Goal: Task Accomplishment & Management: Manage account settings

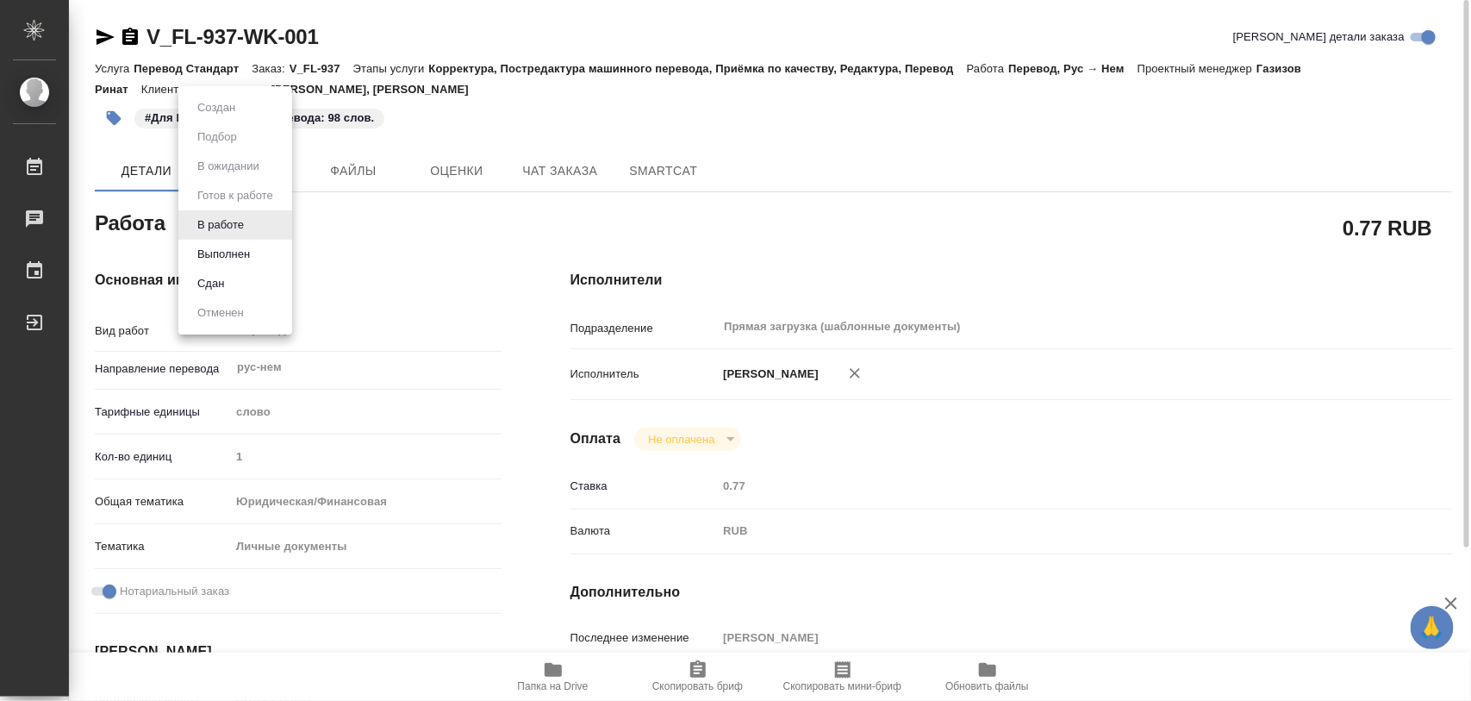
click at [256, 231] on body "🙏 .cls-1 fill:#fff; AWATERA Iglakov Maksim Работы 0 Чаты График Выйти V_FL-937-…" at bounding box center [735, 350] width 1471 height 701
click at [259, 259] on li "Выполнен" at bounding box center [235, 254] width 114 height 29
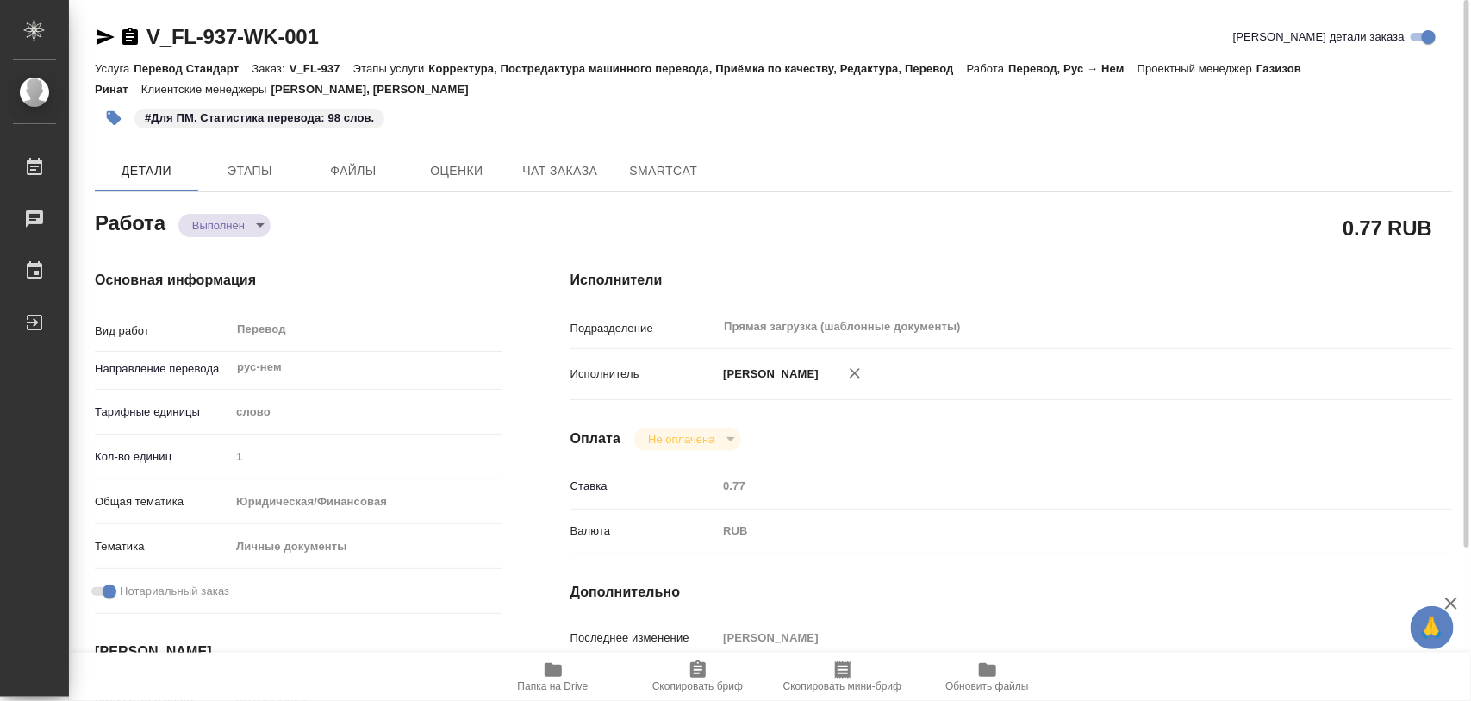
type textarea "x"
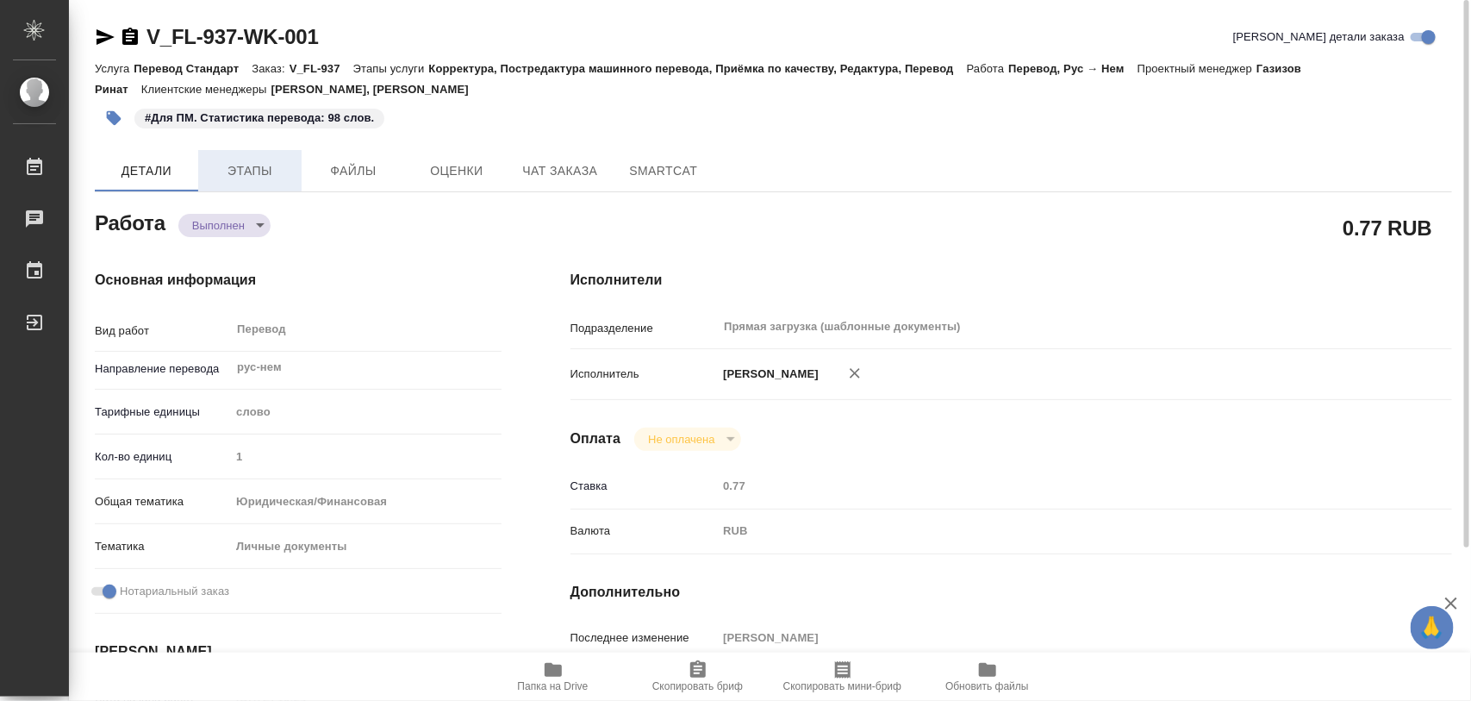
type textarea "x"
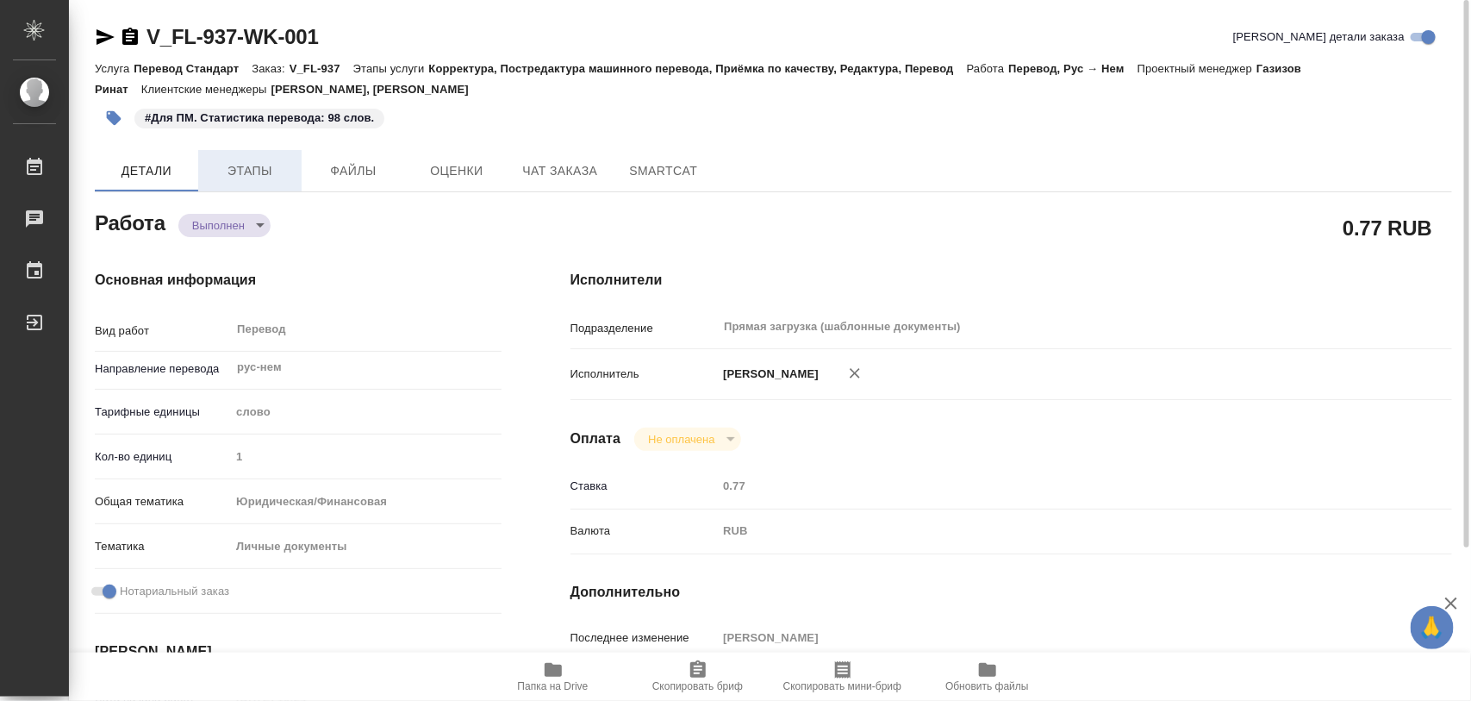
click at [253, 160] on span "Этапы" at bounding box center [250, 171] width 83 height 22
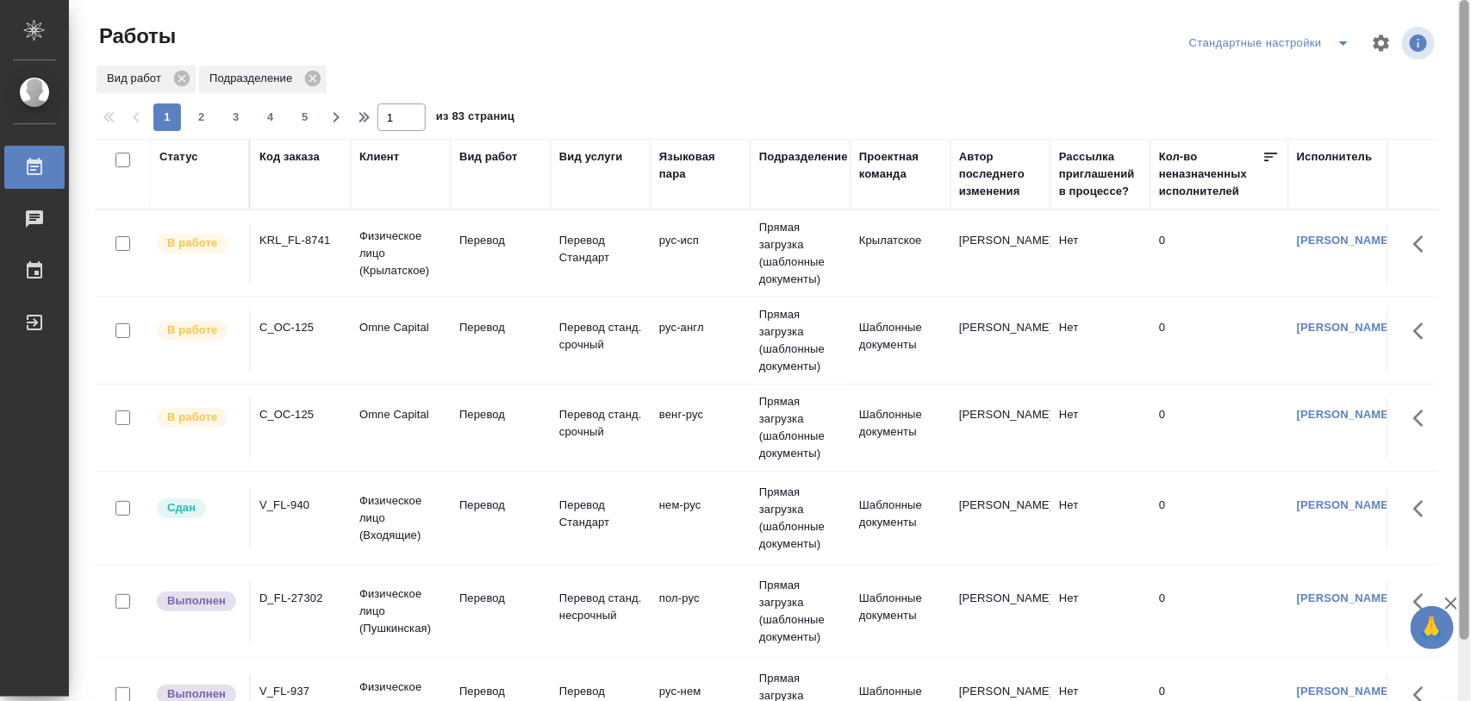
drag, startPoint x: 1465, startPoint y: 136, endPoint x: 1440, endPoint y: 20, distance: 119.0
click at [1070, 19] on div "Работы Стандартные настройки Вид работ Подразделение 1 2 3 4 5 1 из 83 страниц …" at bounding box center [770, 350] width 1402 height 701
click at [1070, 49] on icon "split button" at bounding box center [1343, 43] width 21 height 21
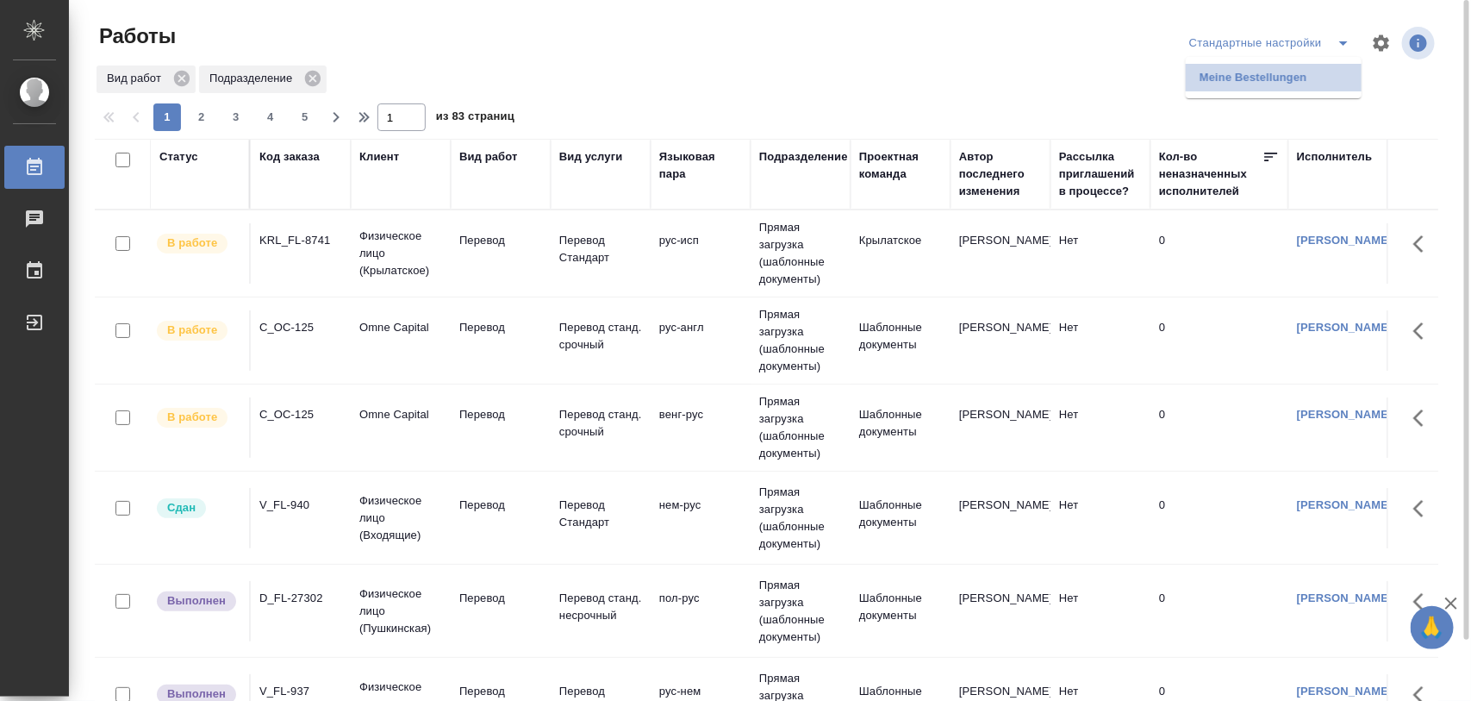
click at [1070, 75] on li "Meine Bestellungen" at bounding box center [1274, 78] width 176 height 28
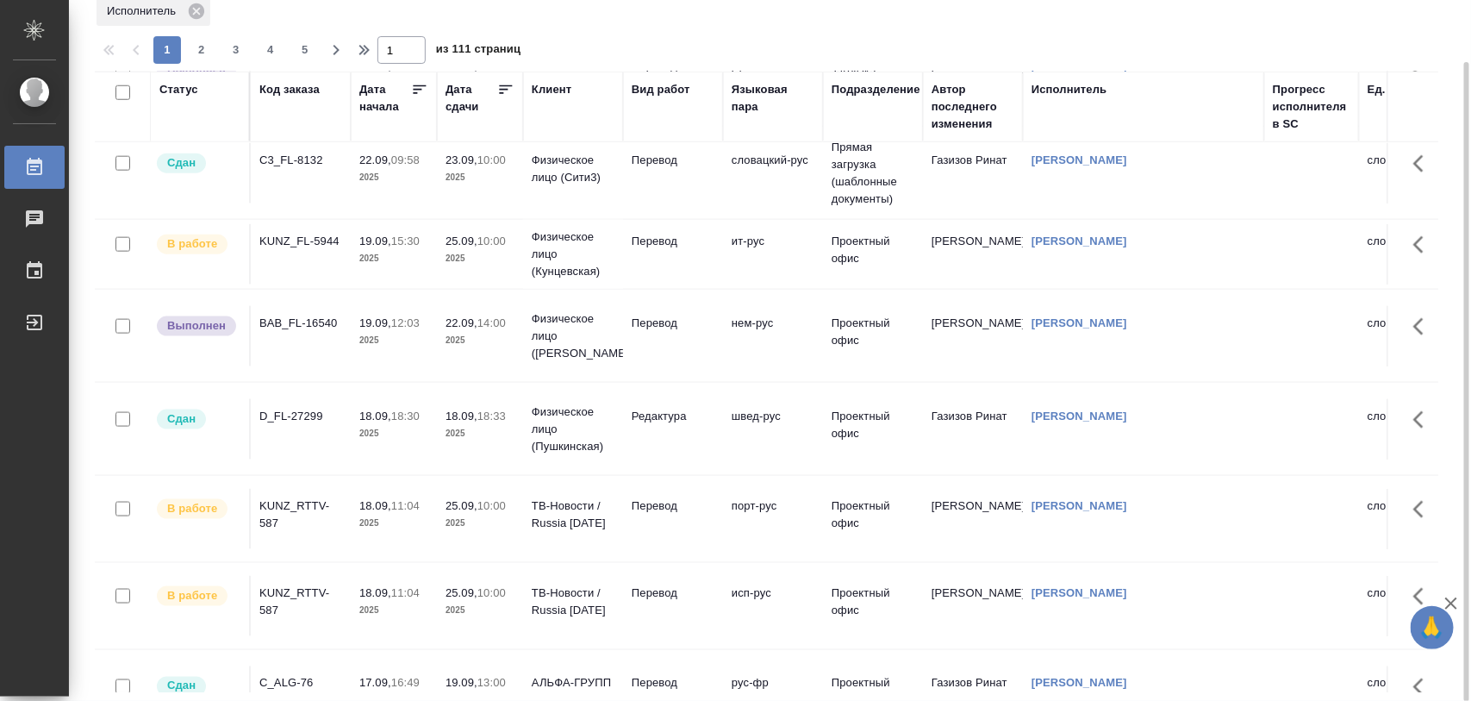
scroll to position [884, 0]
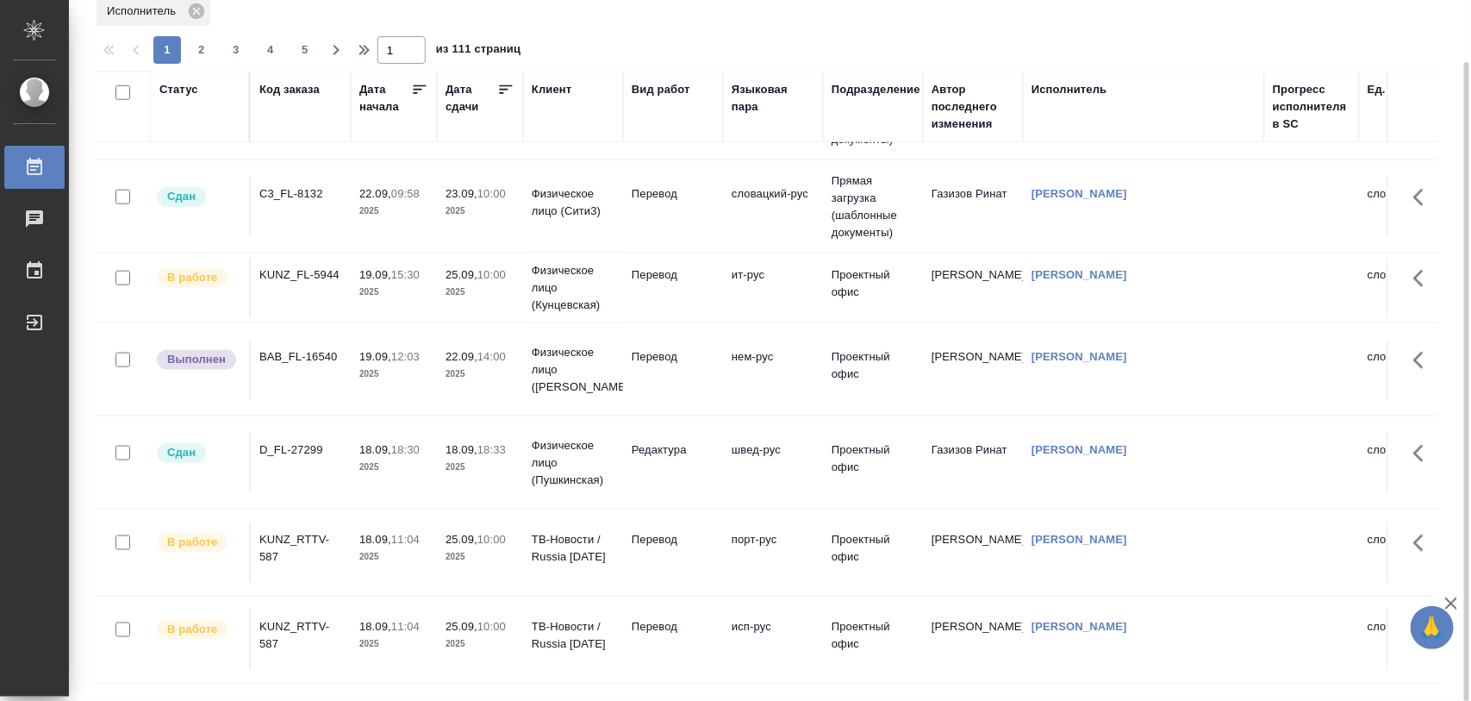
click at [320, 364] on div "BAB_FL-16540" at bounding box center [300, 356] width 83 height 17
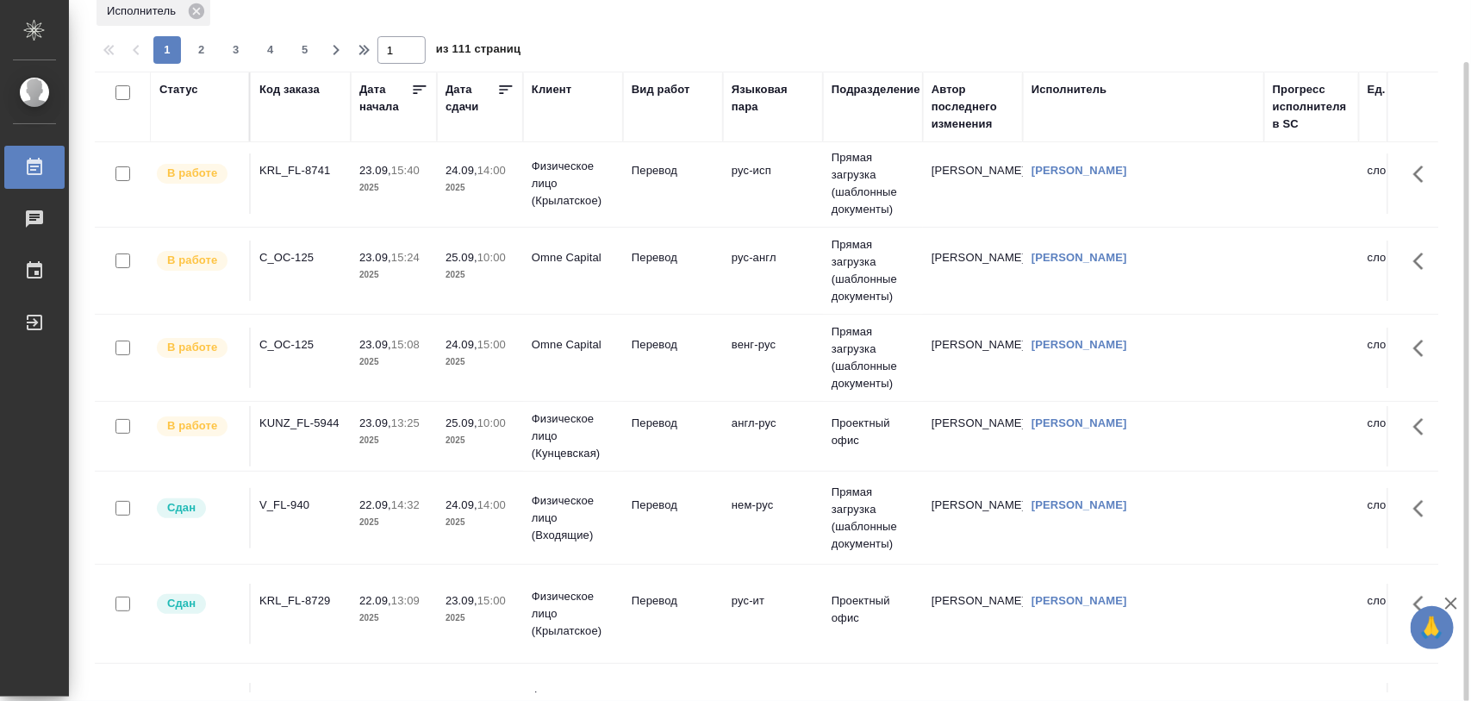
scroll to position [0, 0]
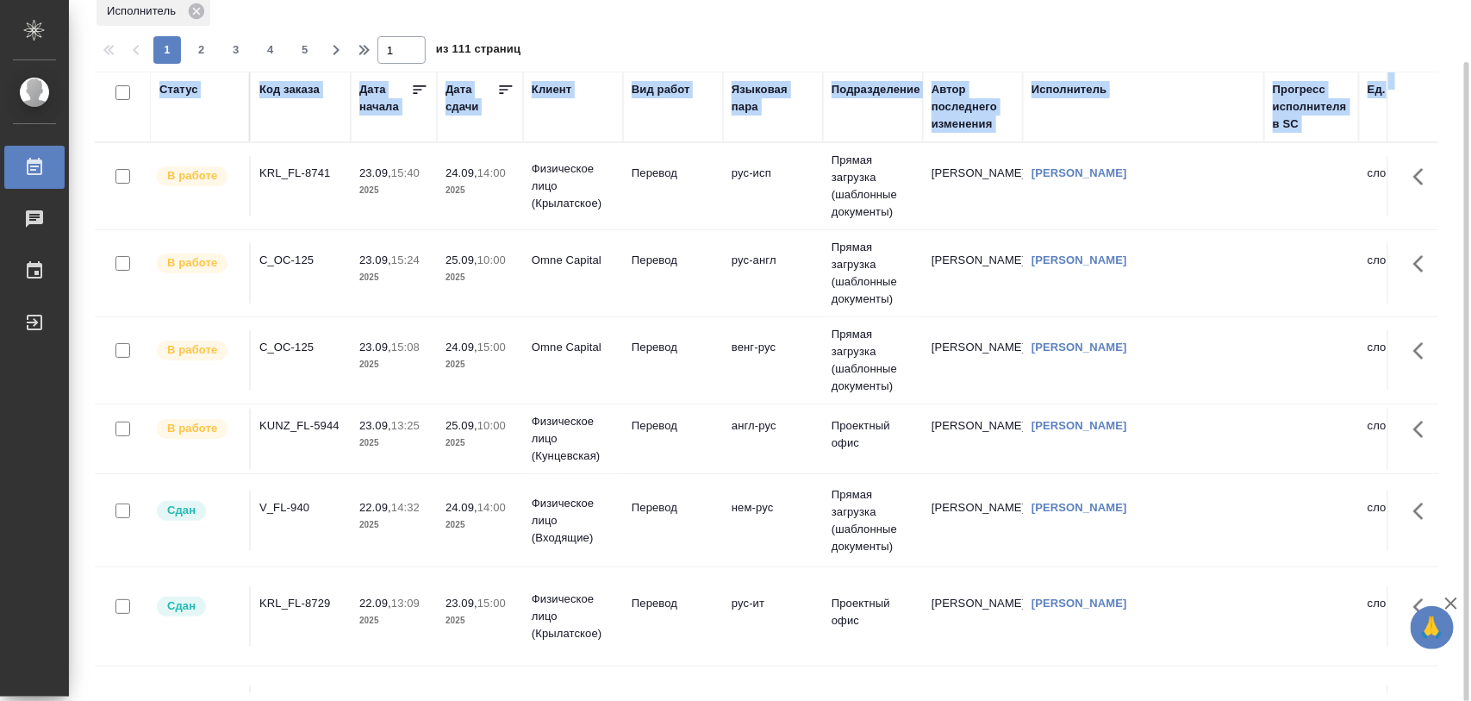
drag, startPoint x: 1470, startPoint y: 198, endPoint x: 1456, endPoint y: 44, distance: 154.9
click at [1456, 44] on div "Работы Meine Bestellungen Исполнитель 1 2 3 4 5 1 из 111 страниц Статус Код зак…" at bounding box center [770, 350] width 1402 height 701
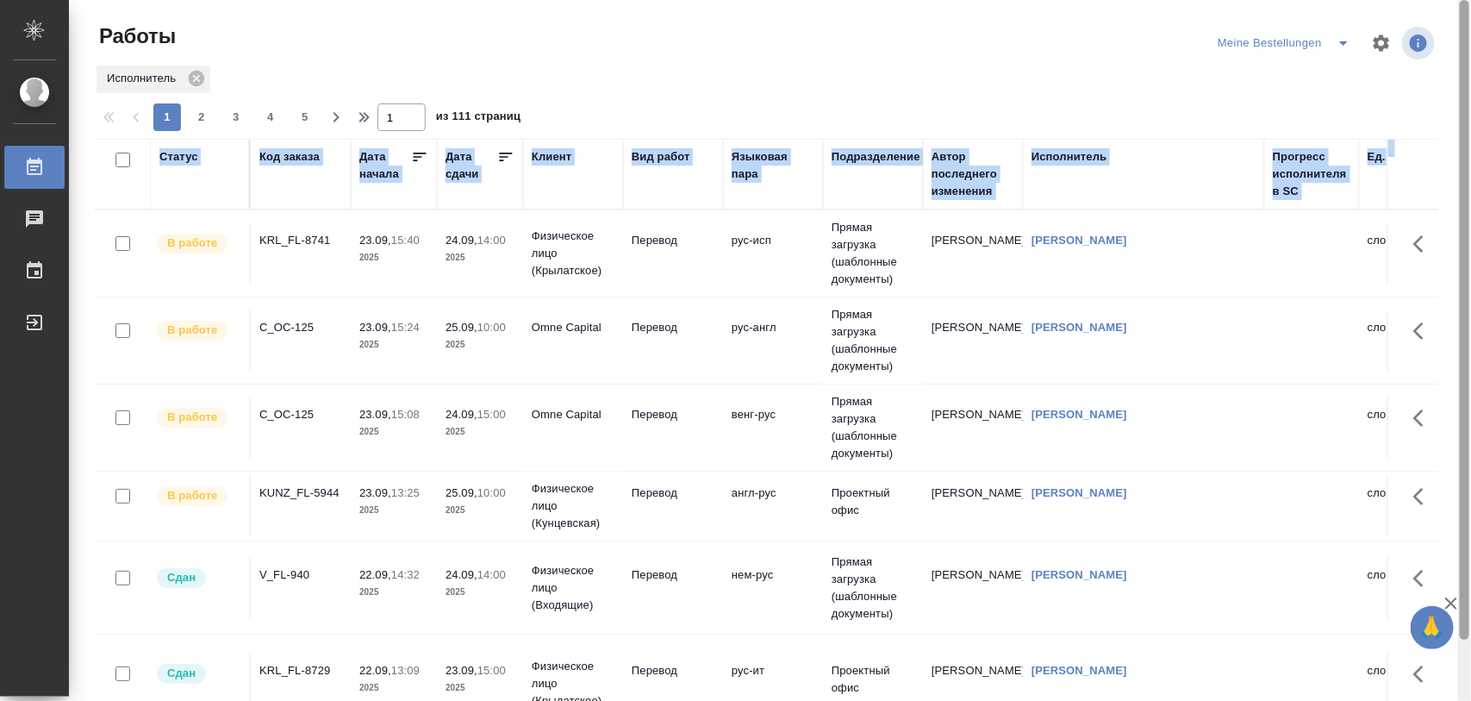
drag, startPoint x: 1463, startPoint y: 159, endPoint x: 1312, endPoint y: 36, distance: 195.4
click at [1452, 47] on div "Работы Meine Bestellungen Исполнитель 1 2 3 4 5 1 из 111 страниц Статус Код зак…" at bounding box center [770, 350] width 1402 height 701
click at [1346, 44] on icon "split button" at bounding box center [1343, 43] width 21 height 21
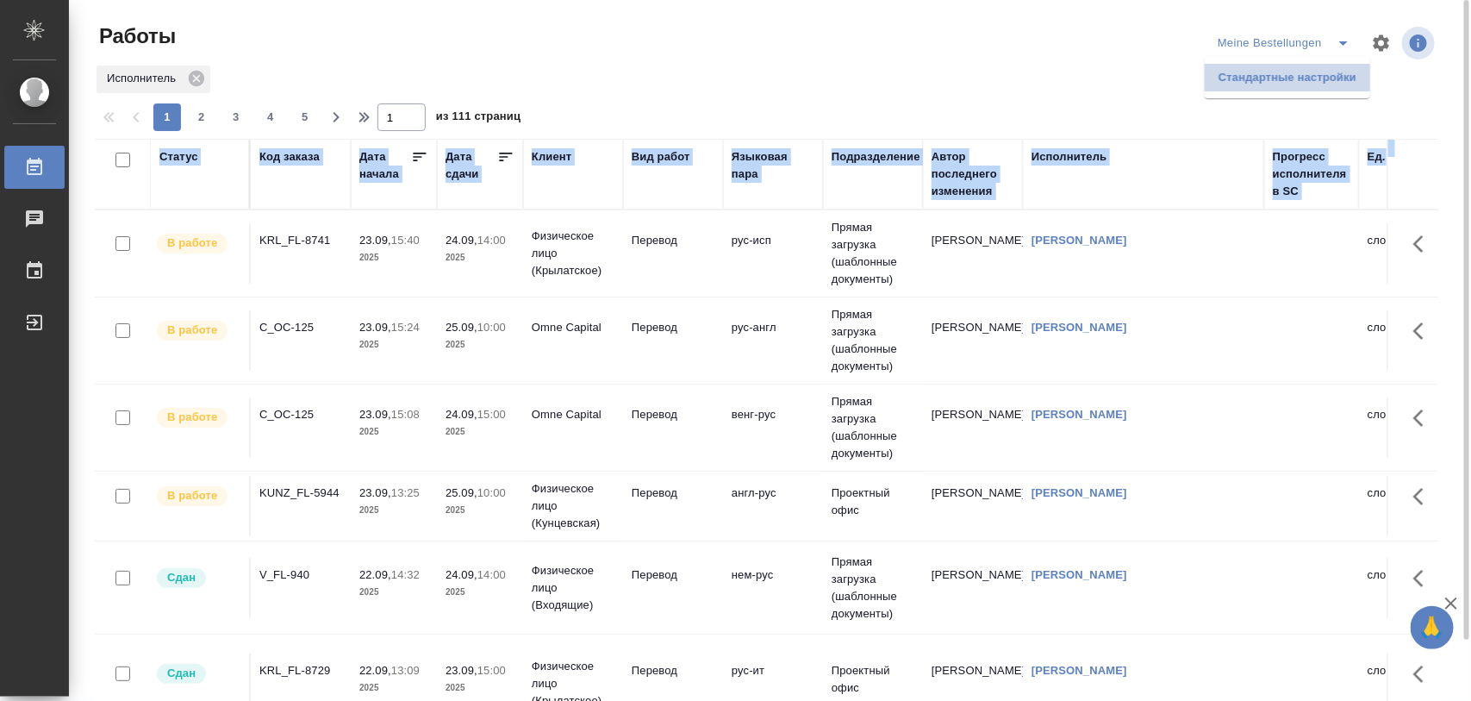
click at [1311, 70] on li "Стандартные настройки" at bounding box center [1287, 78] width 165 height 28
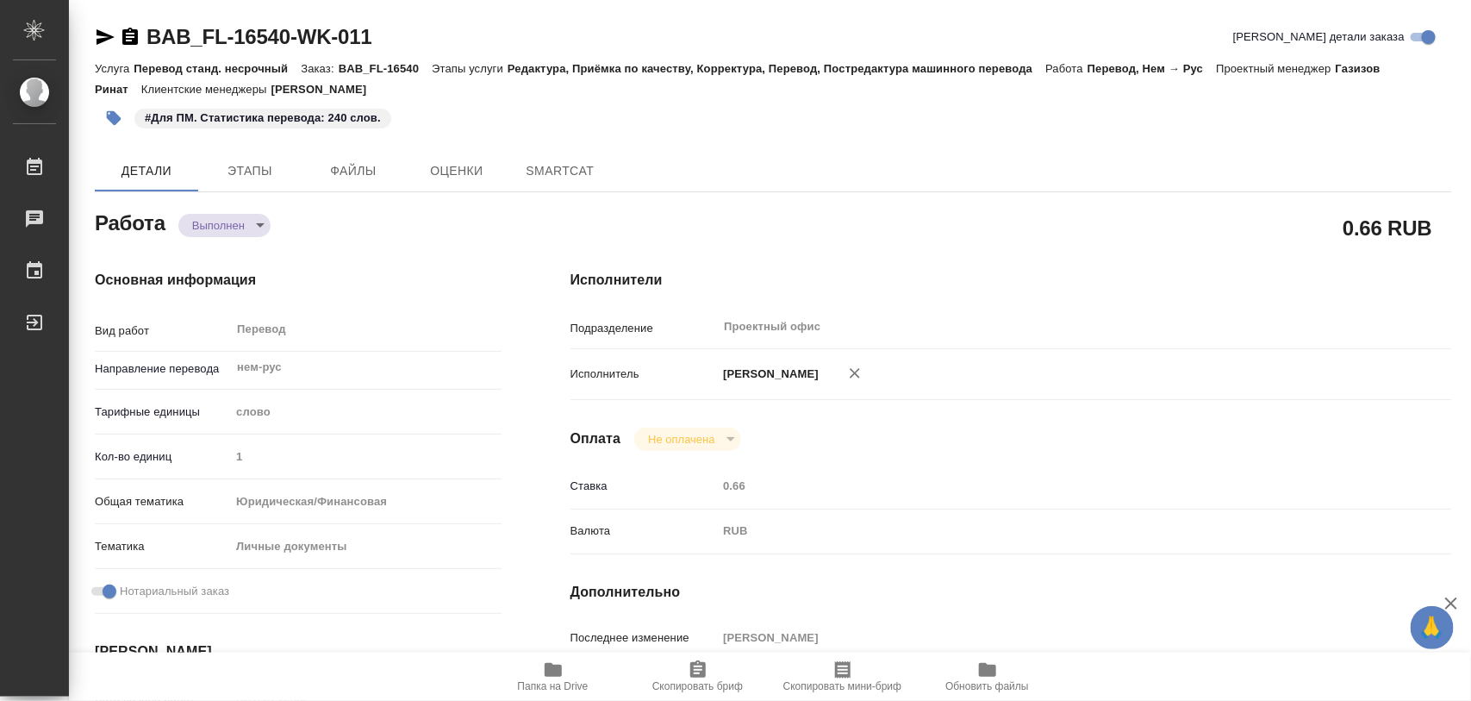
type textarea "x"
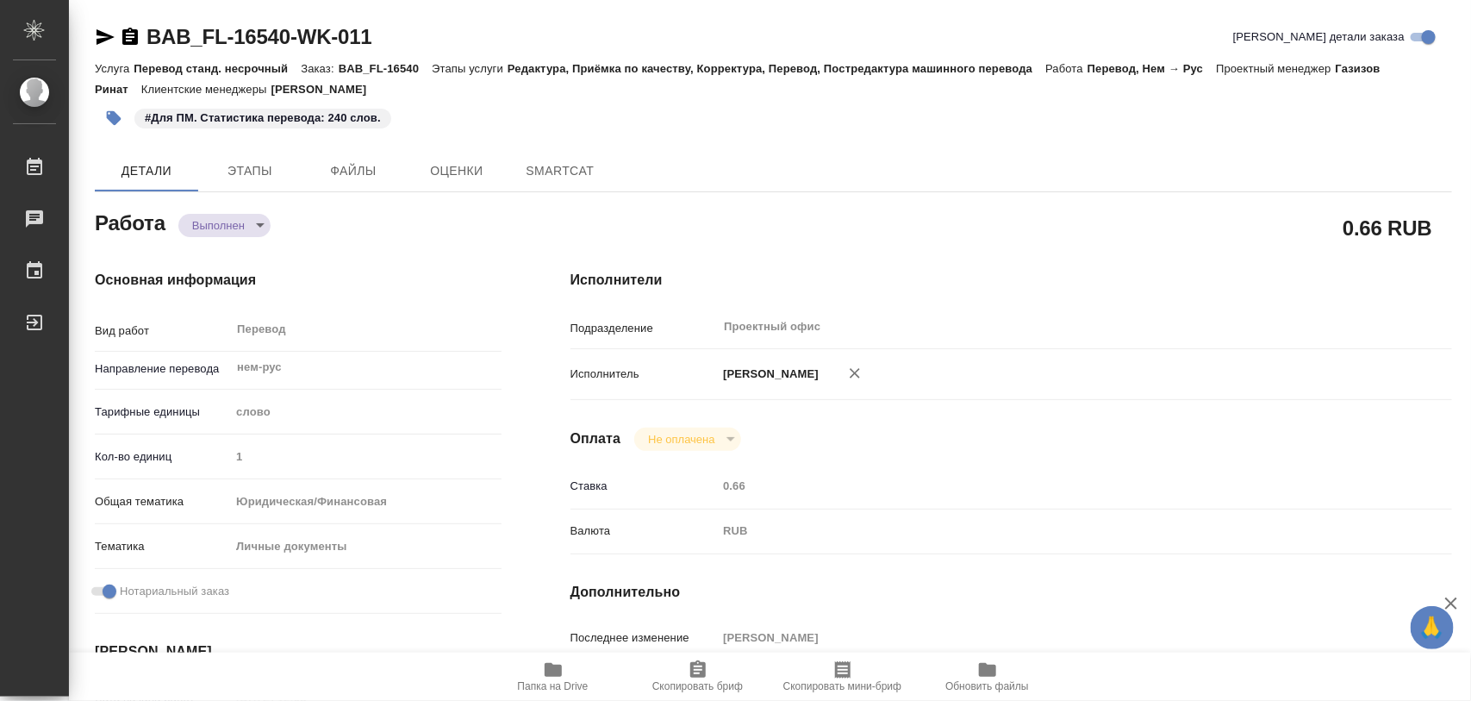
type textarea "x"
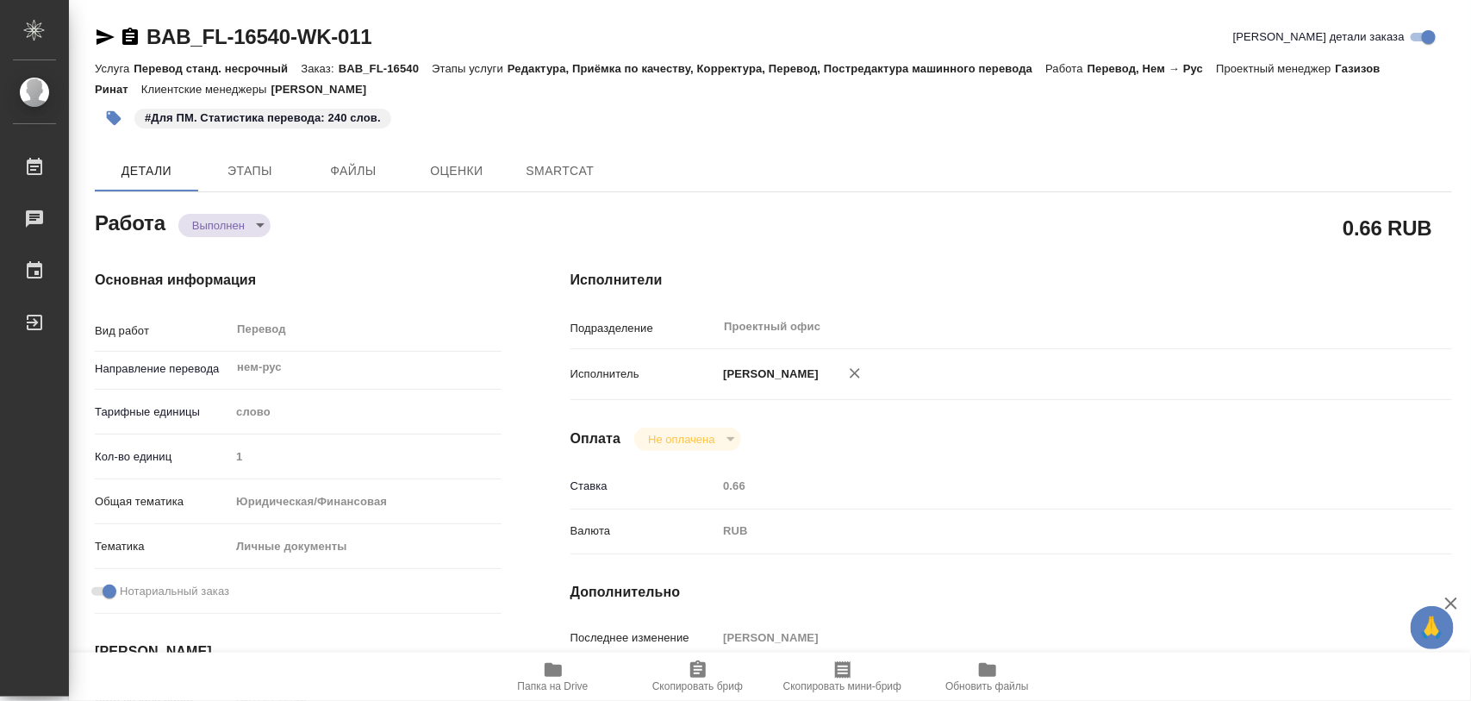
type textarea "x"
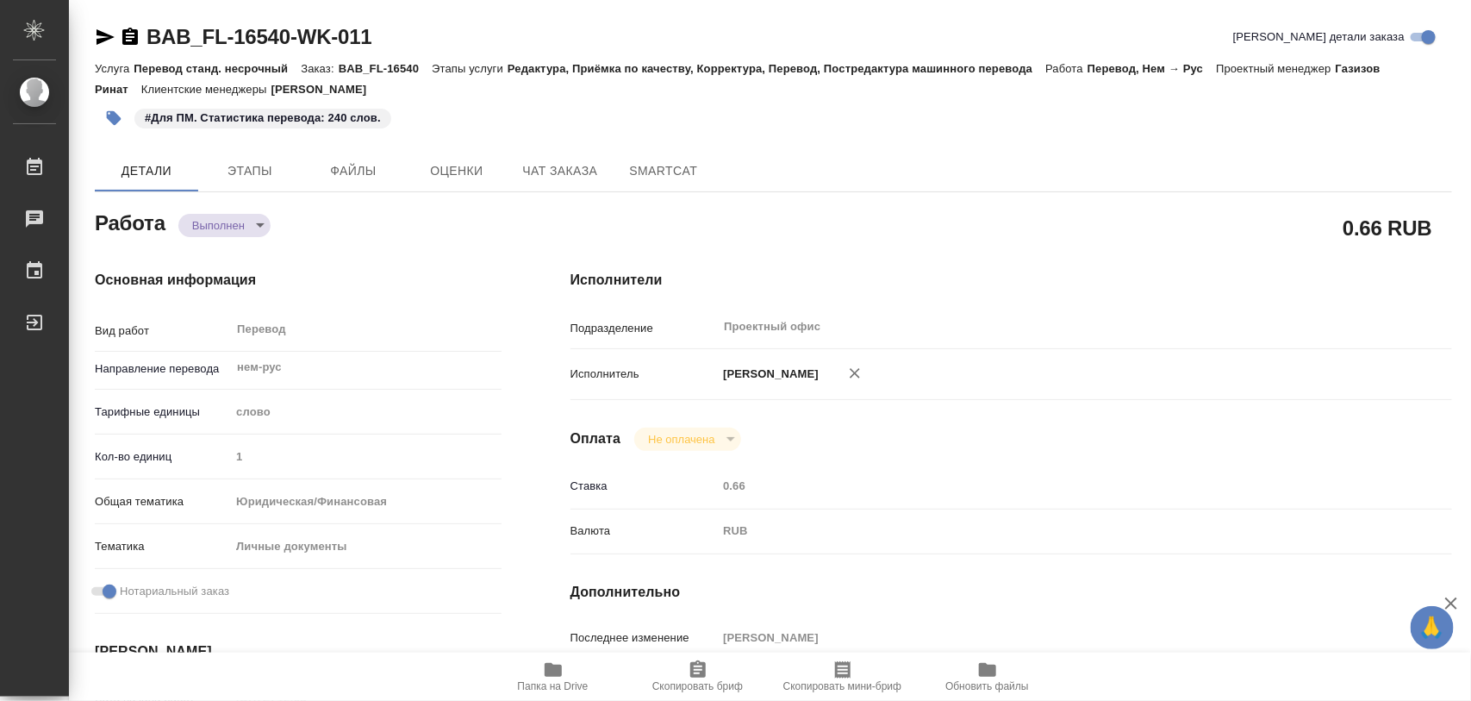
type textarea "x"
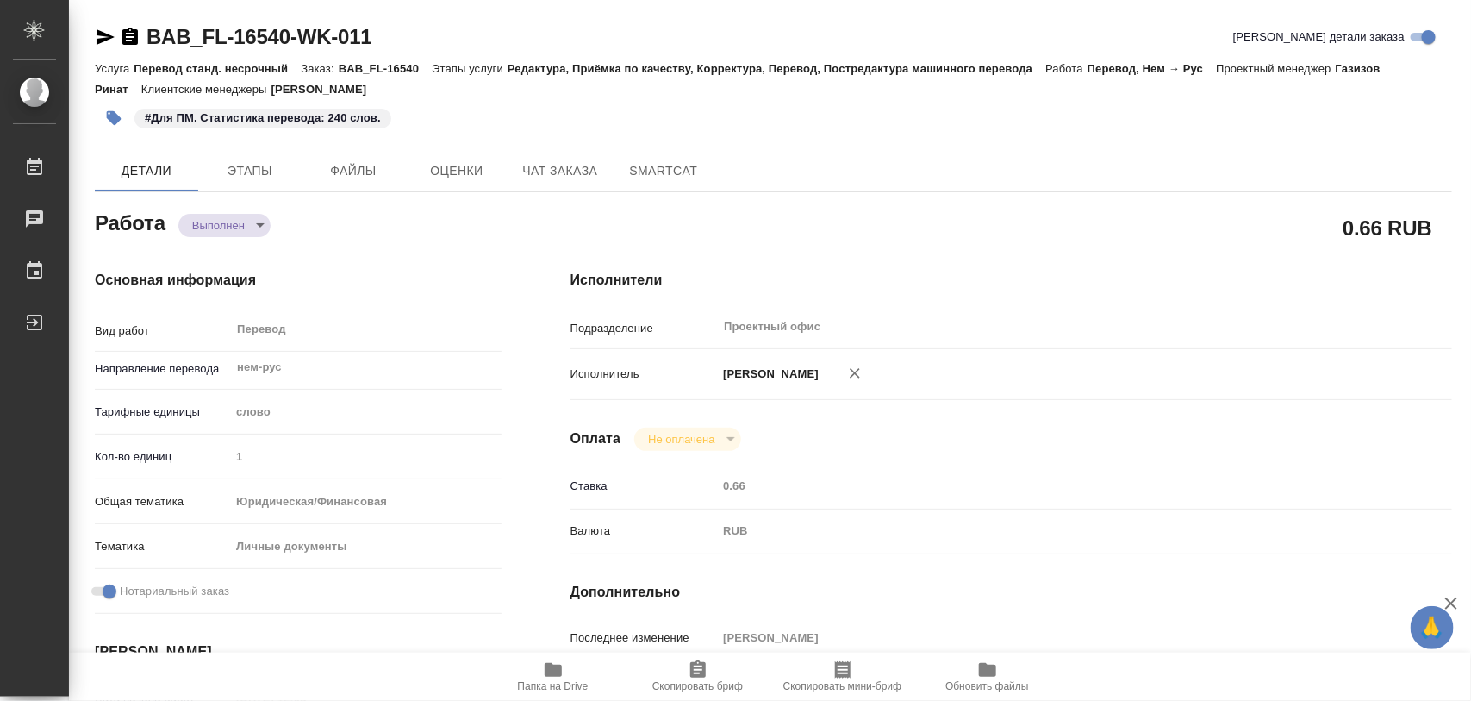
type textarea "x"
